Goal: Navigation & Orientation: Understand site structure

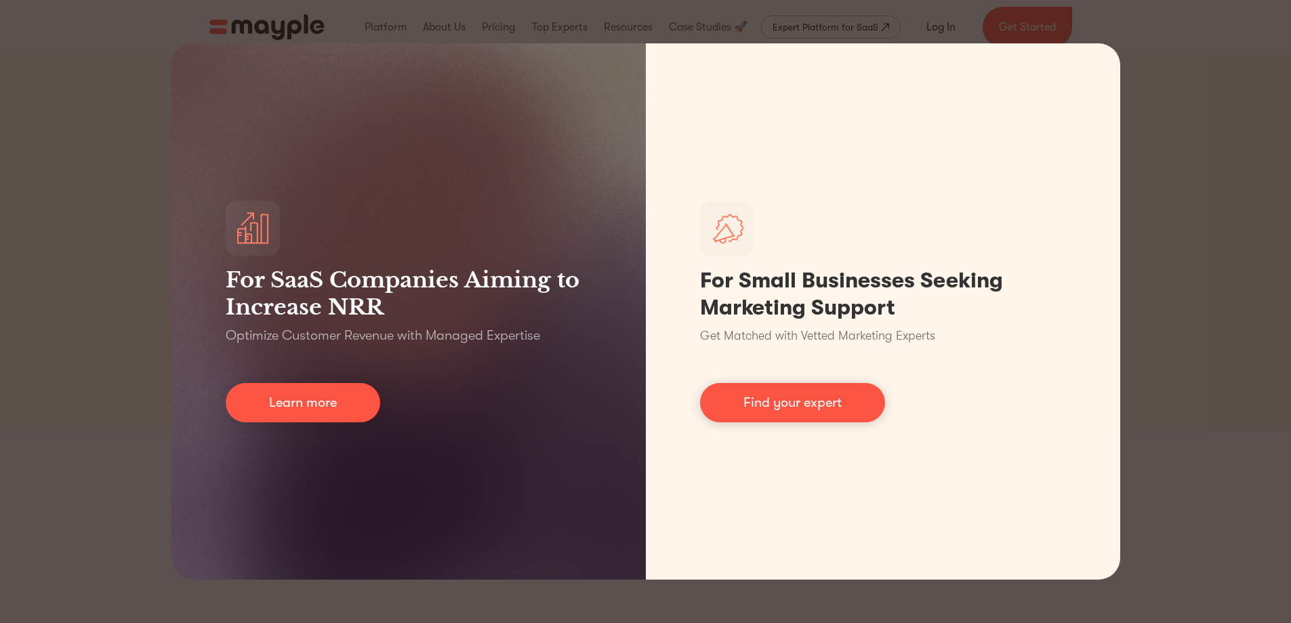
click at [102, 253] on div "For SaaS Companies Aiming to Increase NRR Optimize Customer Revenue with Manage…" at bounding box center [645, 311] width 1291 height 623
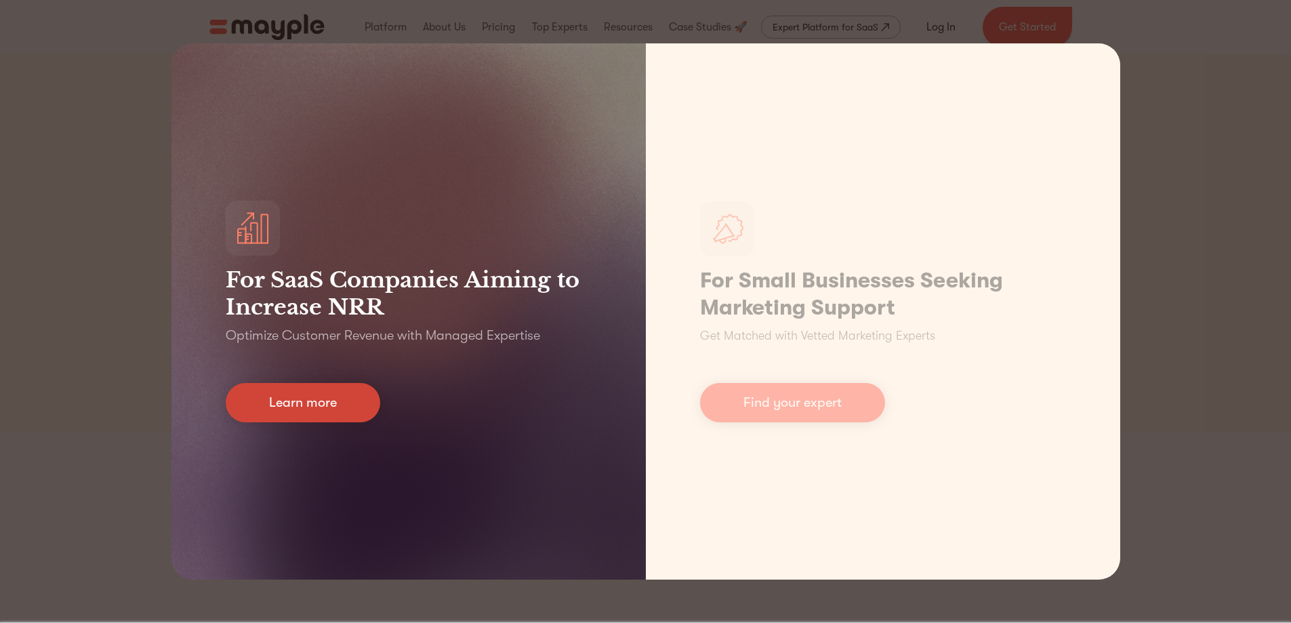
click at [270, 404] on link "Learn more" at bounding box center [303, 402] width 154 height 39
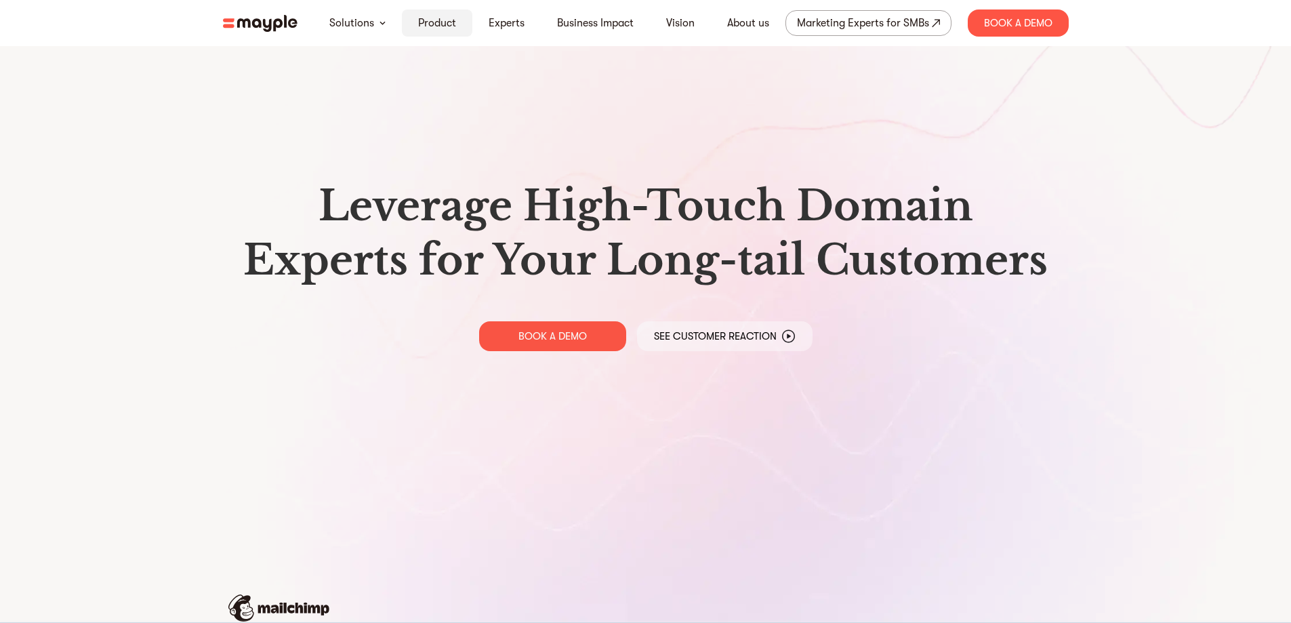
click at [448, 20] on link "Product" at bounding box center [437, 23] width 38 height 16
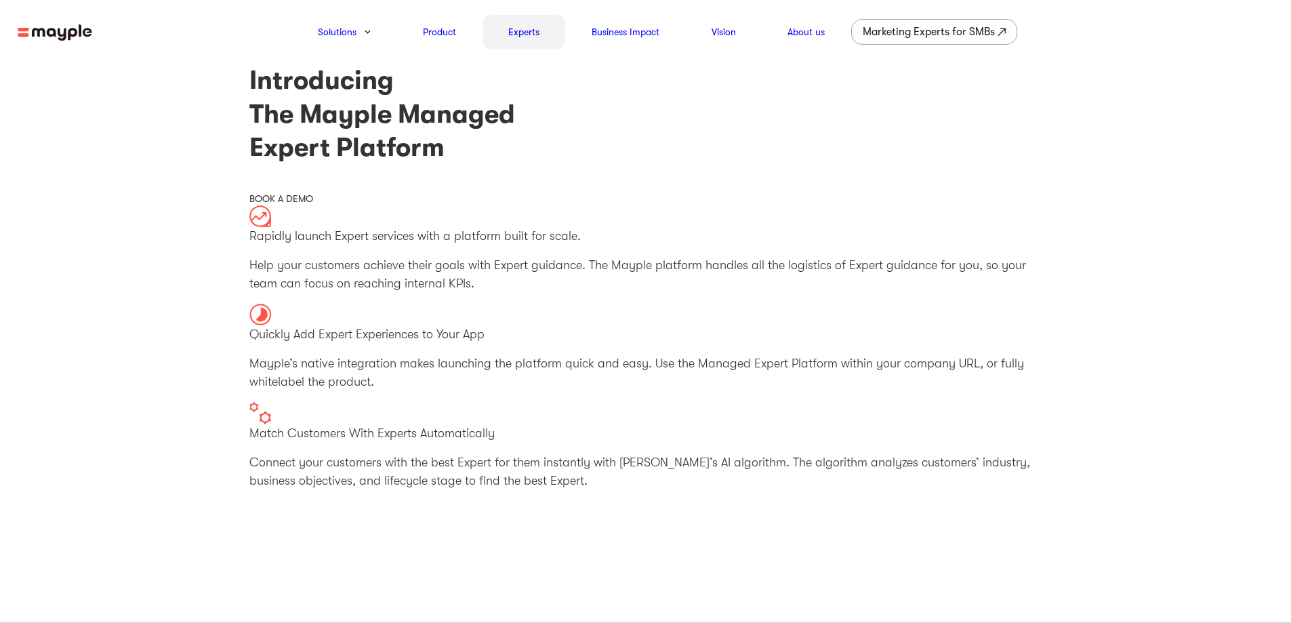
click at [522, 37] on link "Experts" at bounding box center [523, 32] width 31 height 16
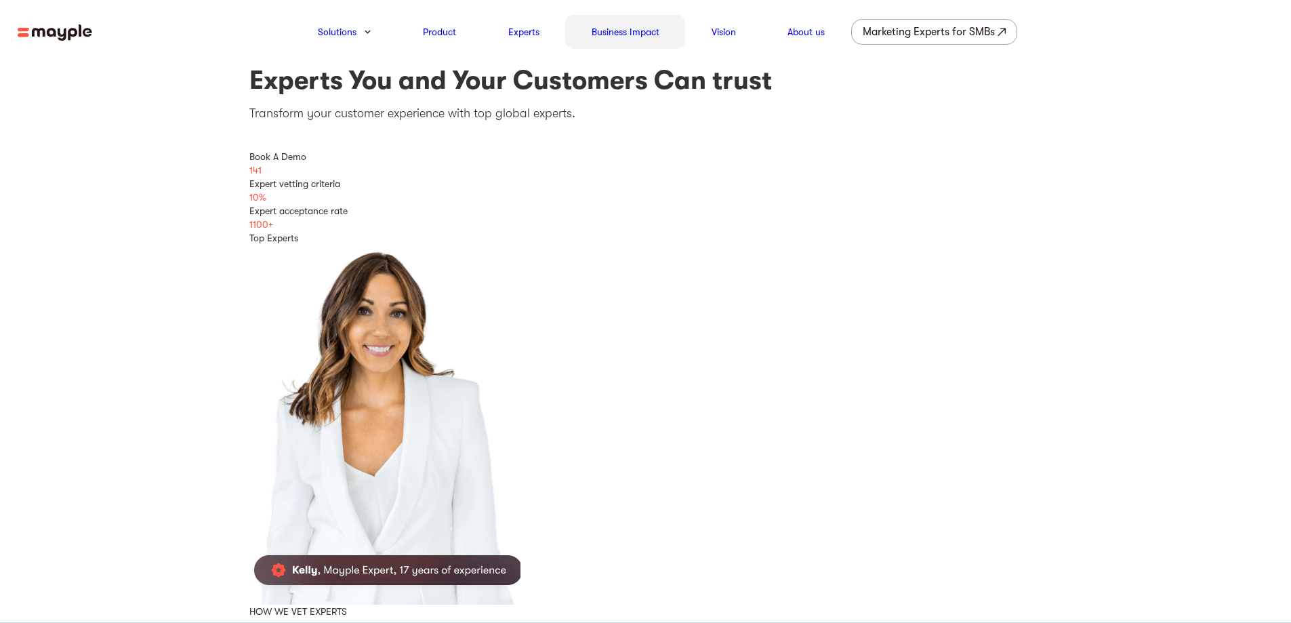
click at [631, 32] on link "Business Impact" at bounding box center [625, 32] width 68 height 16
